Goal: Check status: Check status

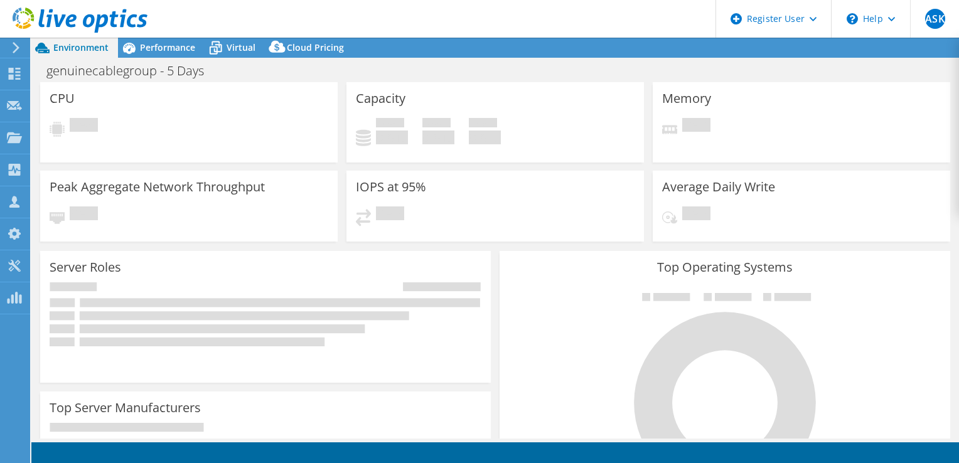
select select "USD"
select select "USEast"
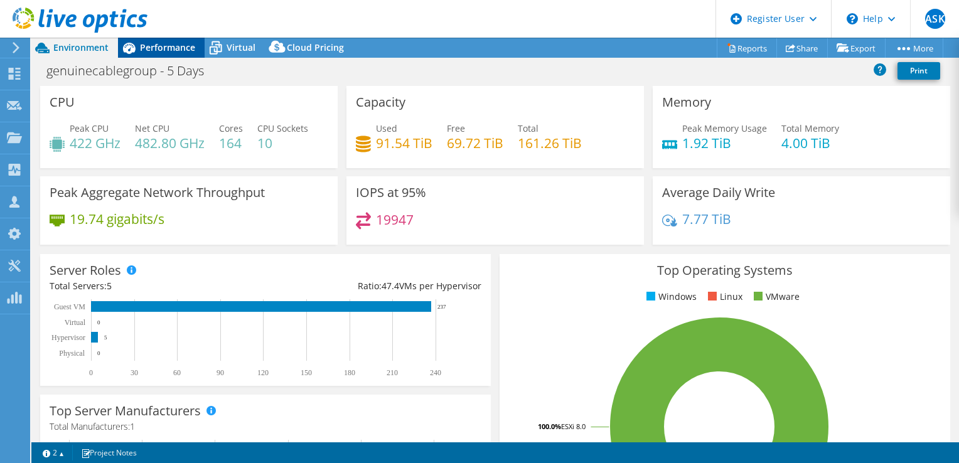
click at [158, 47] on span "Performance" at bounding box center [167, 47] width 55 height 12
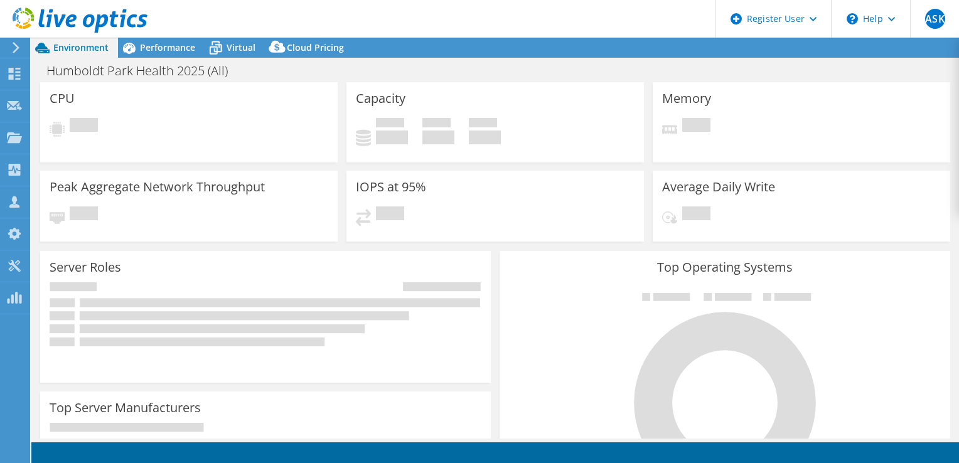
select select "USEast"
select select "USD"
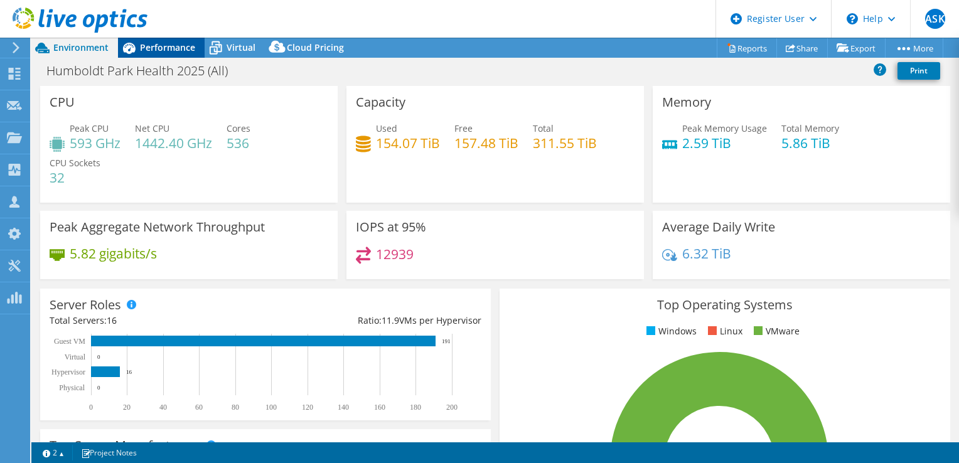
click at [153, 44] on span "Performance" at bounding box center [167, 47] width 55 height 12
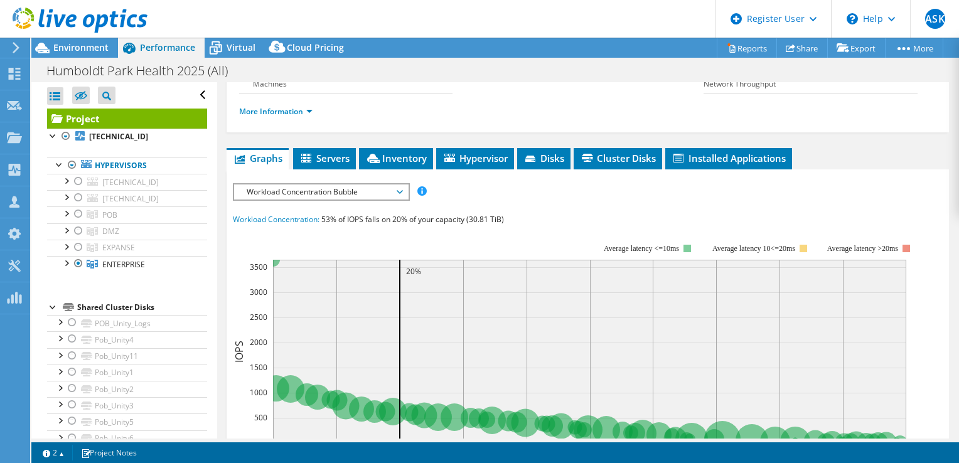
scroll to position [188, 0]
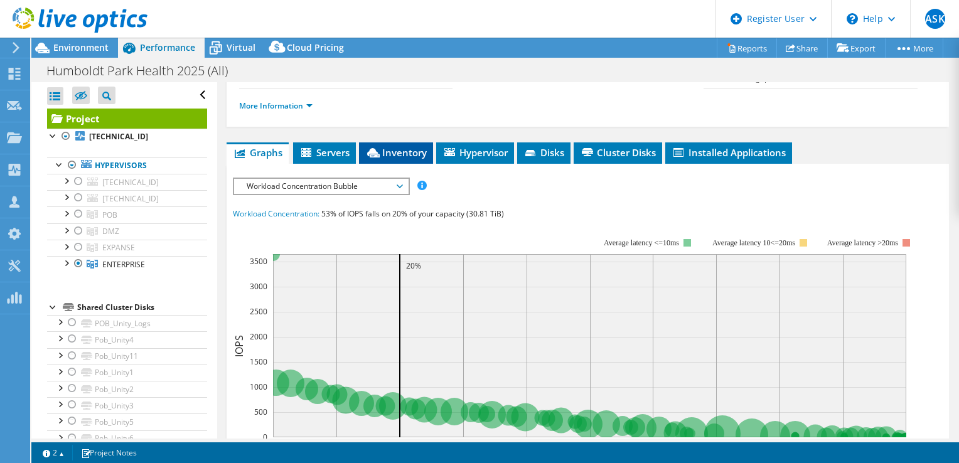
click at [397, 150] on span "Inventory" at bounding box center [396, 152] width 62 height 13
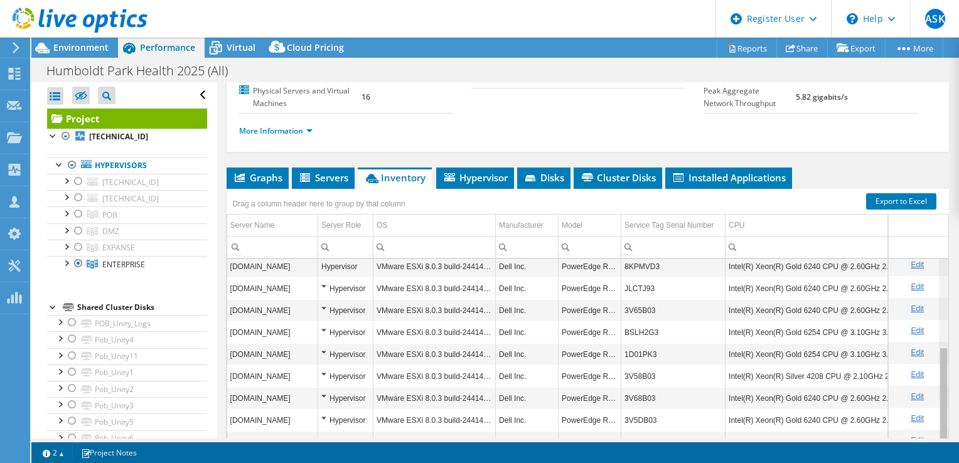
scroll to position [158, 0]
drag, startPoint x: 933, startPoint y: 310, endPoint x: 949, endPoint y: 414, distance: 105.5
click at [949, 414] on body "ASK Dell User [PERSON_NAME] [EMAIL_ADDRESS][DOMAIN_NAME] Dell My Profile Log Ou…" at bounding box center [479, 231] width 959 height 463
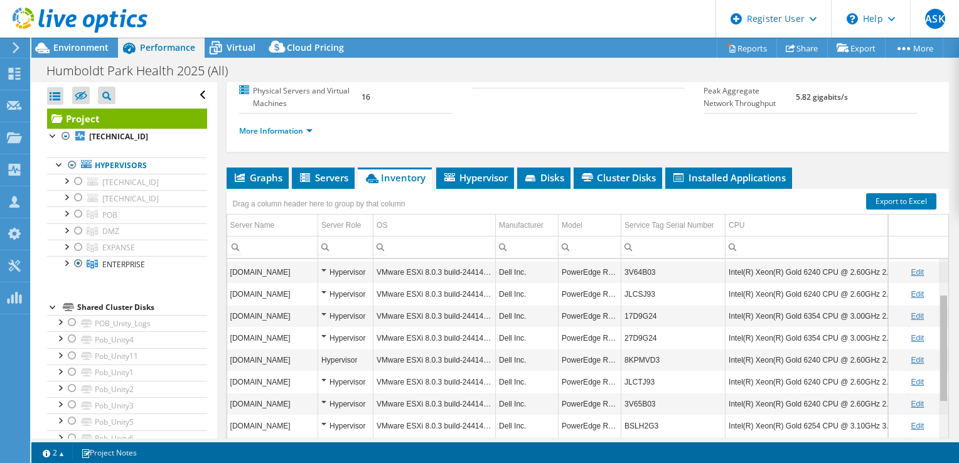
drag, startPoint x: 932, startPoint y: 407, endPoint x: 932, endPoint y: 372, distance: 35.8
click at [932, 372] on body "ASK Dell User [PERSON_NAME] [EMAIL_ADDRESS][DOMAIN_NAME] Dell My Profile Log Ou…" at bounding box center [479, 231] width 959 height 463
click at [524, 98] on section "Account [GEOGRAPHIC_DATA] [SYS] Duration 7 days, 0 hr, 1 min Start Time [DATE] …" at bounding box center [471, 46] width 465 height 135
click at [77, 213] on div at bounding box center [78, 214] width 13 height 15
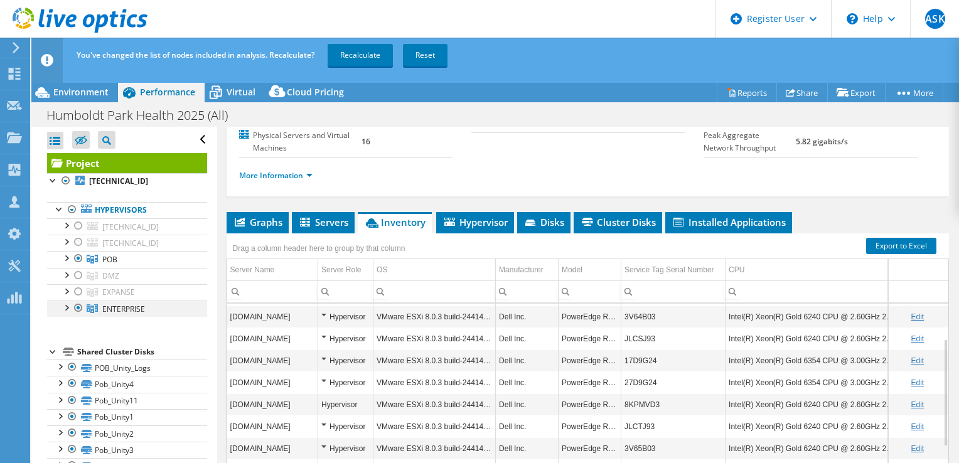
click at [78, 305] on div at bounding box center [78, 308] width 13 height 15
click at [364, 51] on link "Recalculate" at bounding box center [360, 55] width 65 height 23
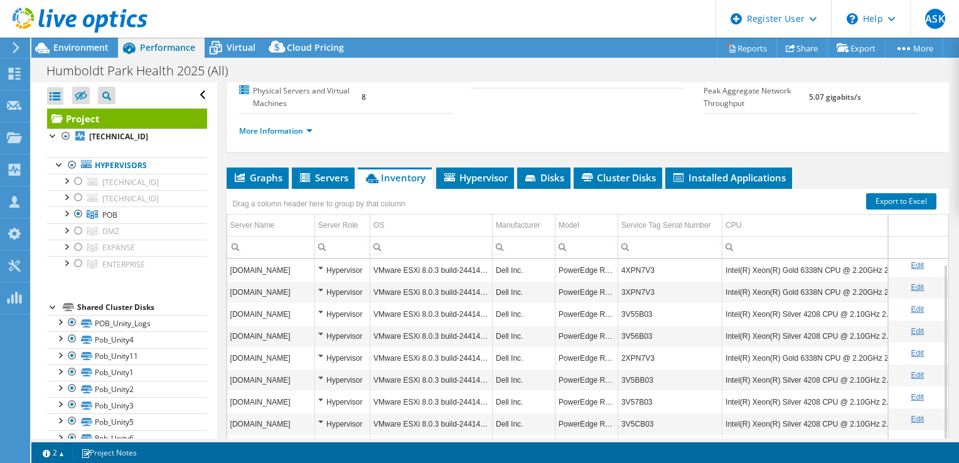
scroll to position [4, 0]
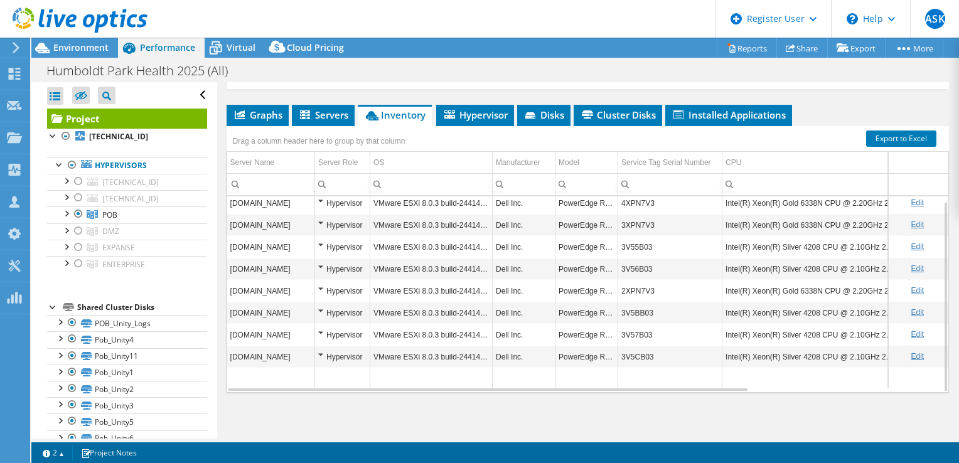
click at [582, 416] on div "Graphs Servers Inventory Hypervisor Disks Cluster Disks Installed Applications …" at bounding box center [588, 262] width 723 height 314
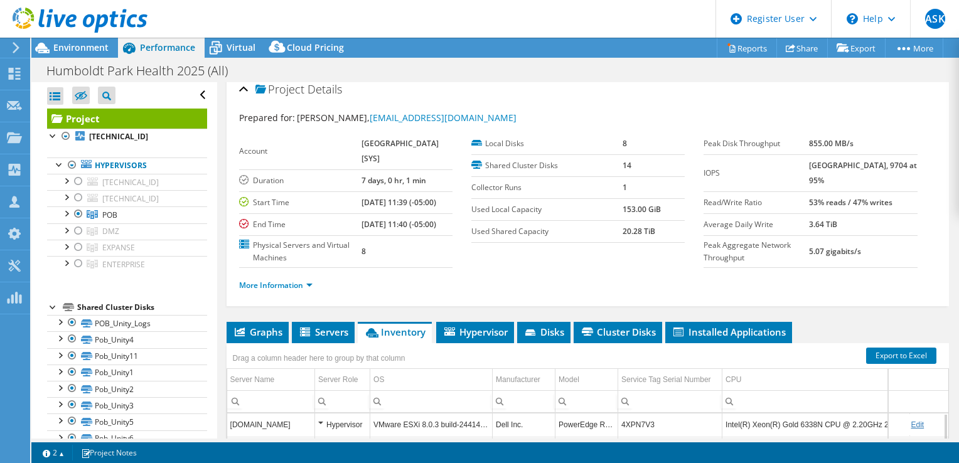
scroll to position [8, 0]
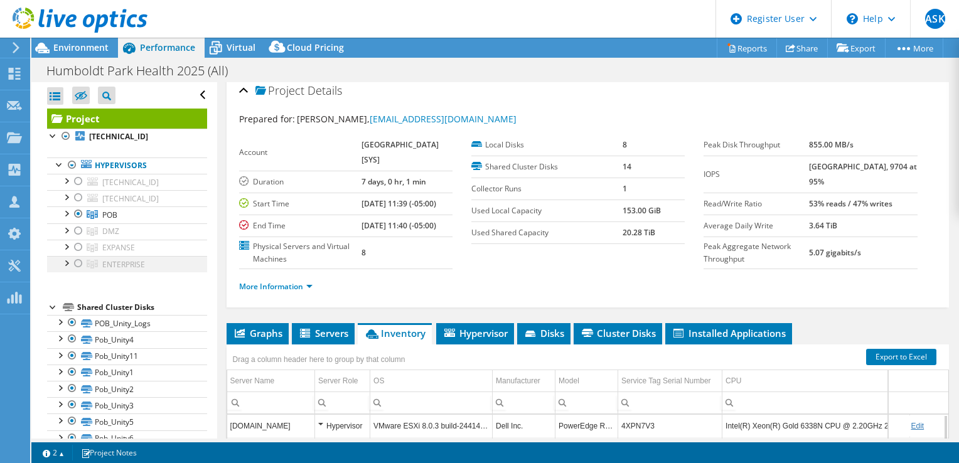
click at [78, 261] on div at bounding box center [78, 263] width 13 height 15
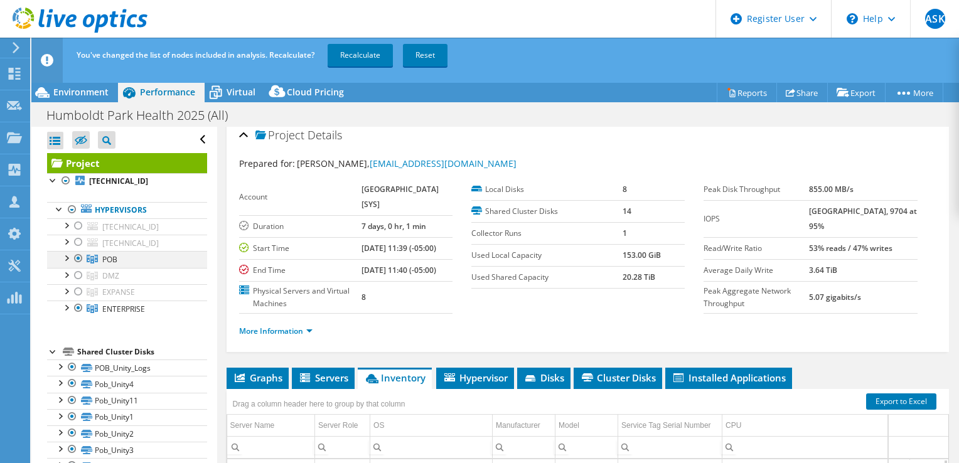
click at [76, 259] on div at bounding box center [78, 258] width 13 height 15
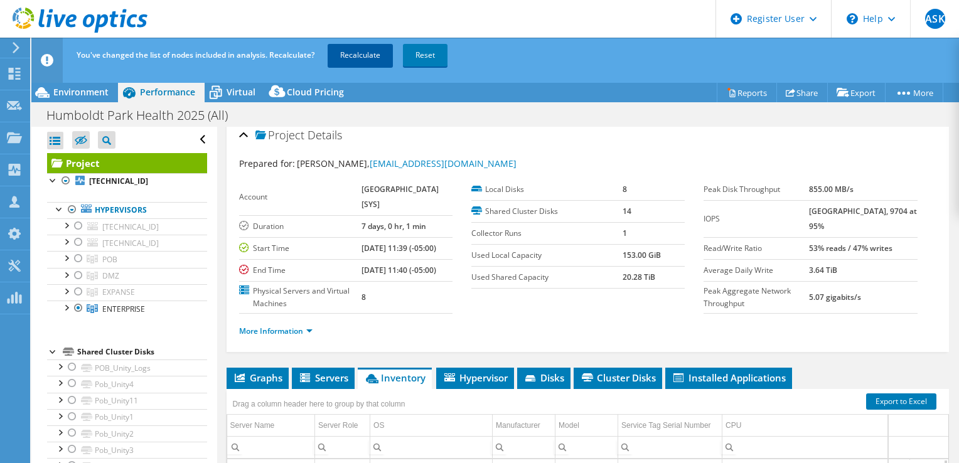
click at [374, 54] on link "Recalculate" at bounding box center [360, 55] width 65 height 23
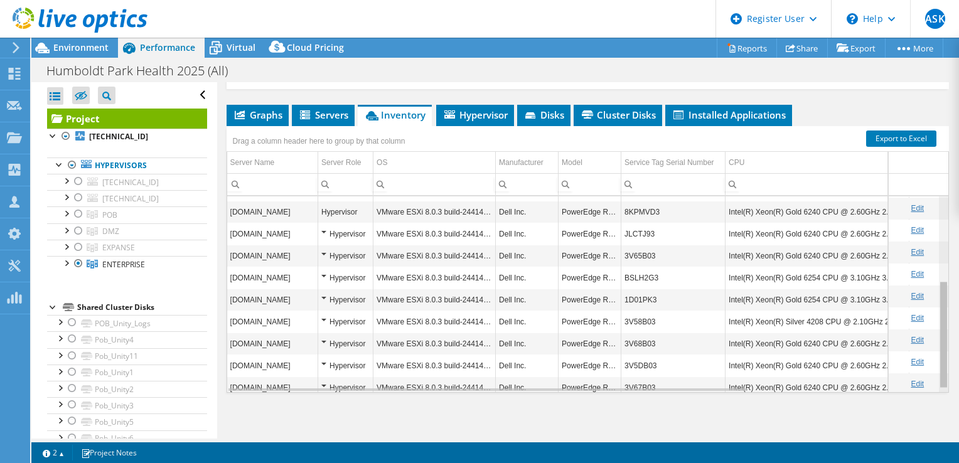
scroll to position [158, 0]
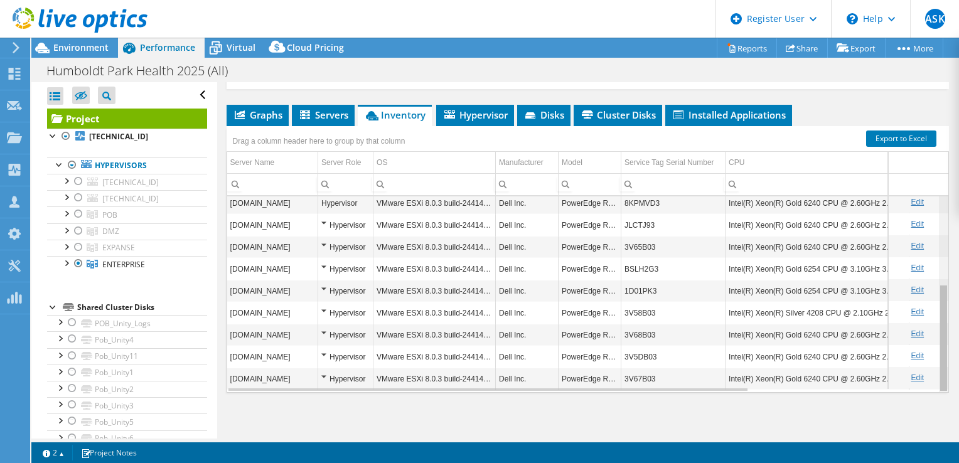
drag, startPoint x: 932, startPoint y: 292, endPoint x: 954, endPoint y: 413, distance: 123.2
click at [954, 413] on body "ASK Dell User [PERSON_NAME] [EMAIL_ADDRESS][DOMAIN_NAME] Dell My Profile Log Ou…" at bounding box center [479, 231] width 959 height 463
